Goal: Information Seeking & Learning: Learn about a topic

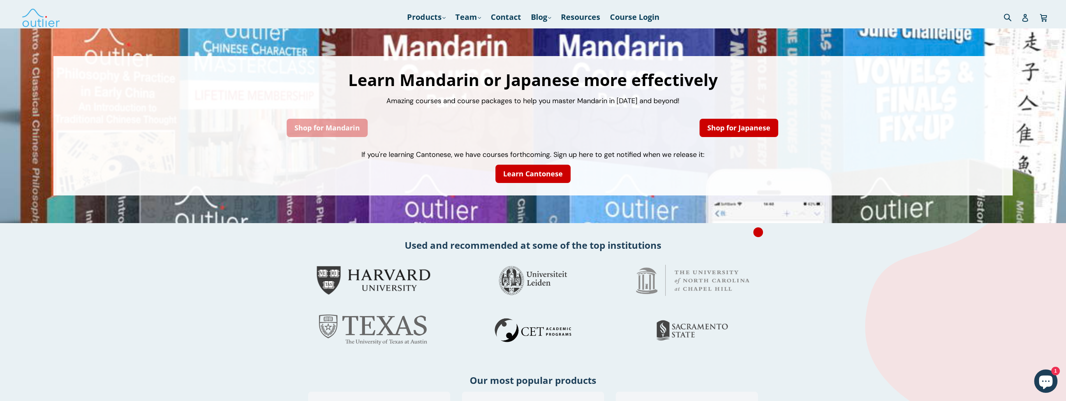
click at [326, 122] on link "Shop for Mandarin" at bounding box center [327, 128] width 81 height 18
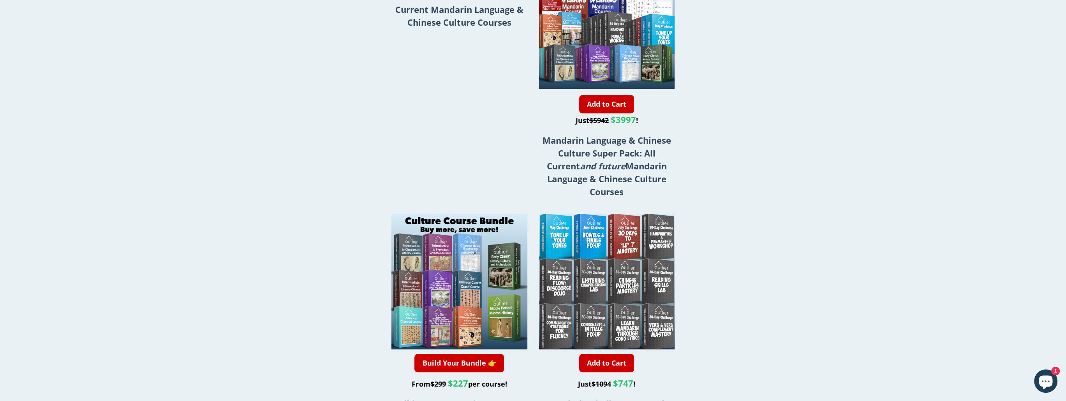
scroll to position [1337, 0]
